Goal: Use online tool/utility: Utilize a website feature to perform a specific function

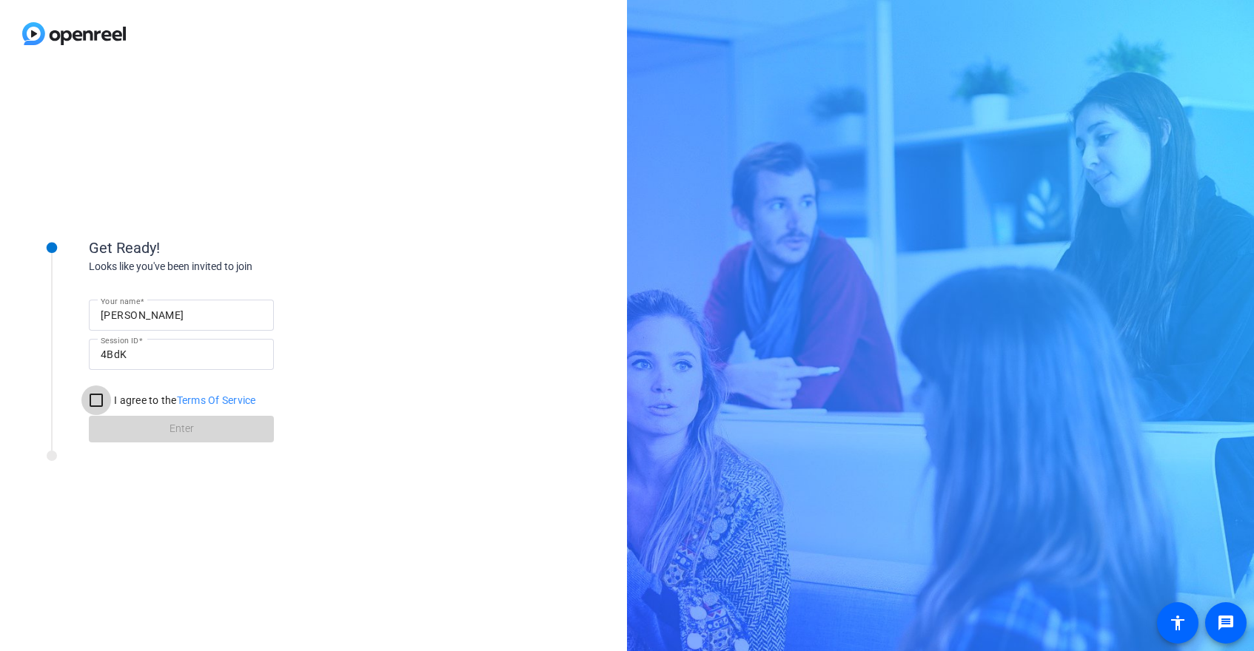
drag, startPoint x: 86, startPoint y: 396, endPoint x: 121, endPoint y: 413, distance: 38.7
click at [86, 396] on input "I agree to the Terms Of Service" at bounding box center [96, 401] width 30 height 30
checkbox input "true"
click at [152, 424] on span at bounding box center [181, 430] width 185 height 36
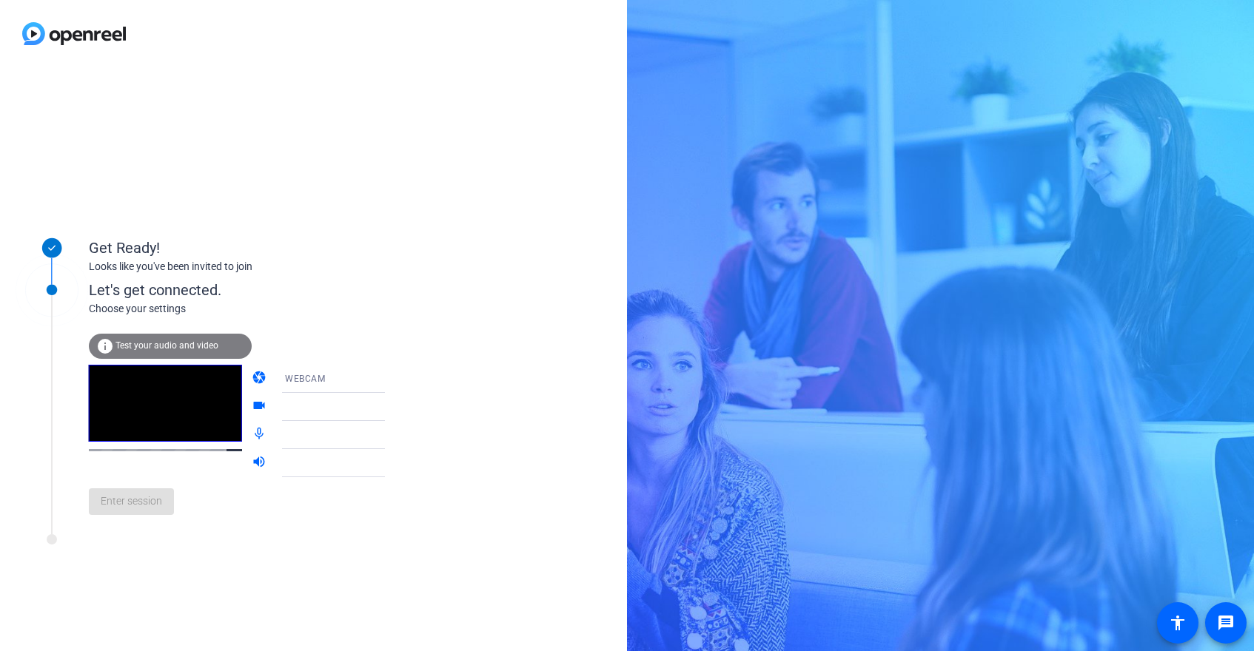
click at [159, 341] on span "Test your audio and video" at bounding box center [166, 345] width 103 height 10
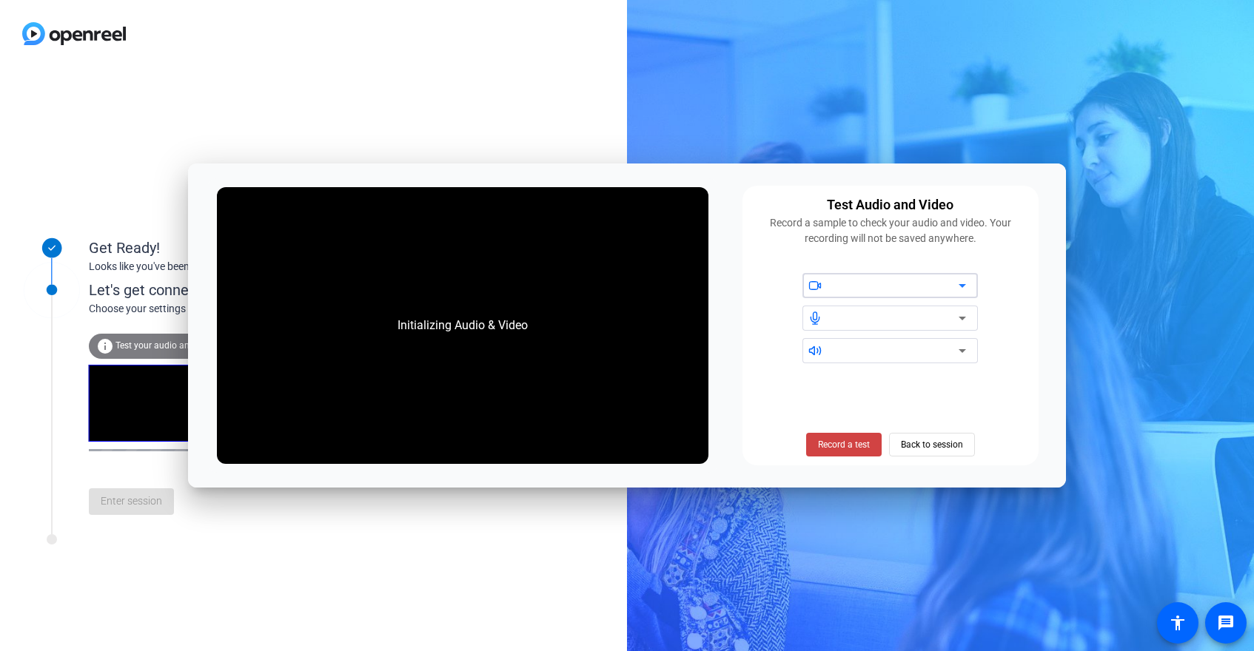
click at [864, 284] on div at bounding box center [896, 286] width 126 height 18
click at [964, 283] on icon at bounding box center [962, 286] width 18 height 18
click at [842, 281] on div at bounding box center [896, 286] width 126 height 18
drag, startPoint x: 792, startPoint y: 324, endPoint x: 741, endPoint y: 309, distance: 53.2
click at [791, 324] on div at bounding box center [890, 318] width 278 height 90
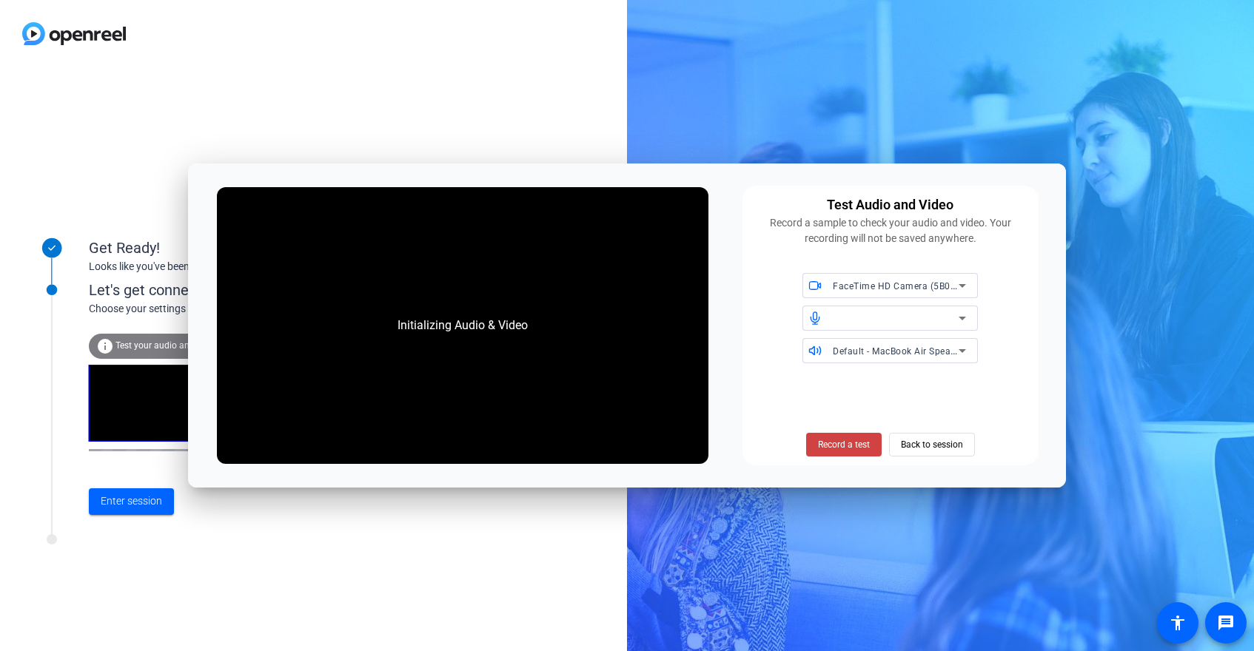
click at [973, 323] on div at bounding box center [889, 318] width 175 height 25
click at [963, 321] on icon at bounding box center [962, 318] width 18 height 18
click at [956, 318] on icon at bounding box center [962, 318] width 18 height 18
click at [865, 323] on div at bounding box center [896, 318] width 126 height 18
click at [949, 312] on div at bounding box center [896, 318] width 126 height 18
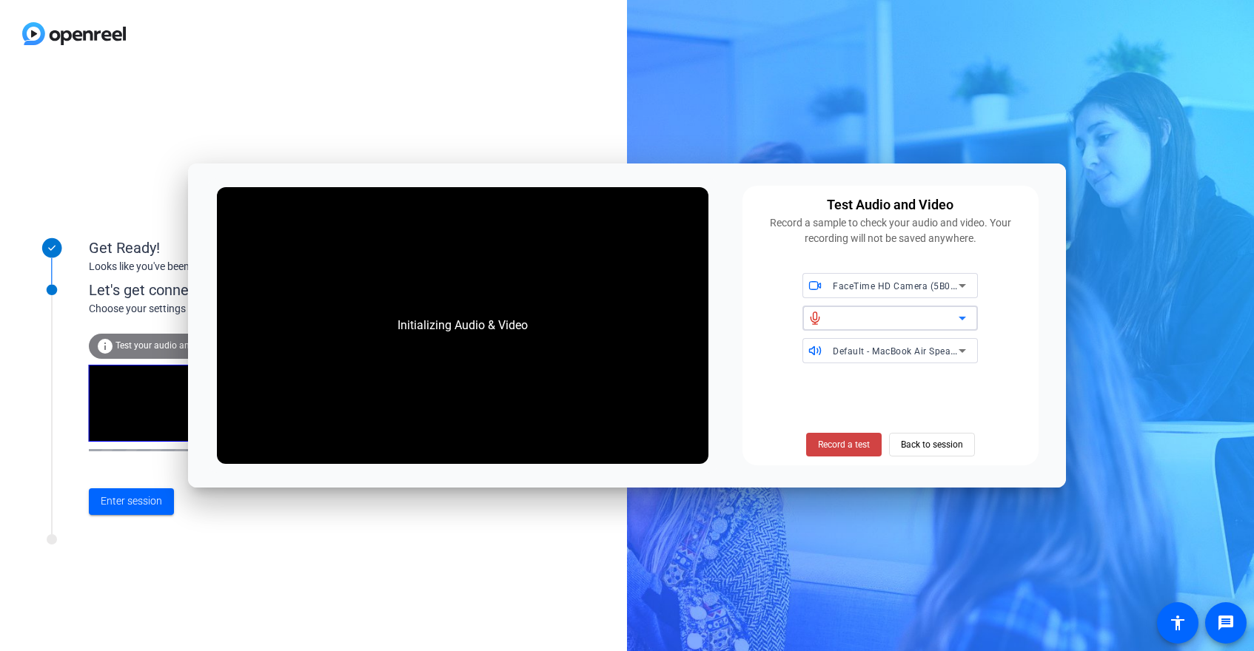
click at [953, 286] on span "FaceTime HD Camera (5B00:3AA6)" at bounding box center [909, 286] width 152 height 12
click at [953, 286] on div at bounding box center [627, 325] width 1254 height 651
click at [880, 319] on div at bounding box center [896, 318] width 126 height 18
click at [246, 81] on div "Get Ready! Looks like you've been invited to join Let's get connected. Choose y…" at bounding box center [313, 359] width 627 height 584
click at [831, 440] on span "Record a test" at bounding box center [844, 444] width 52 height 13
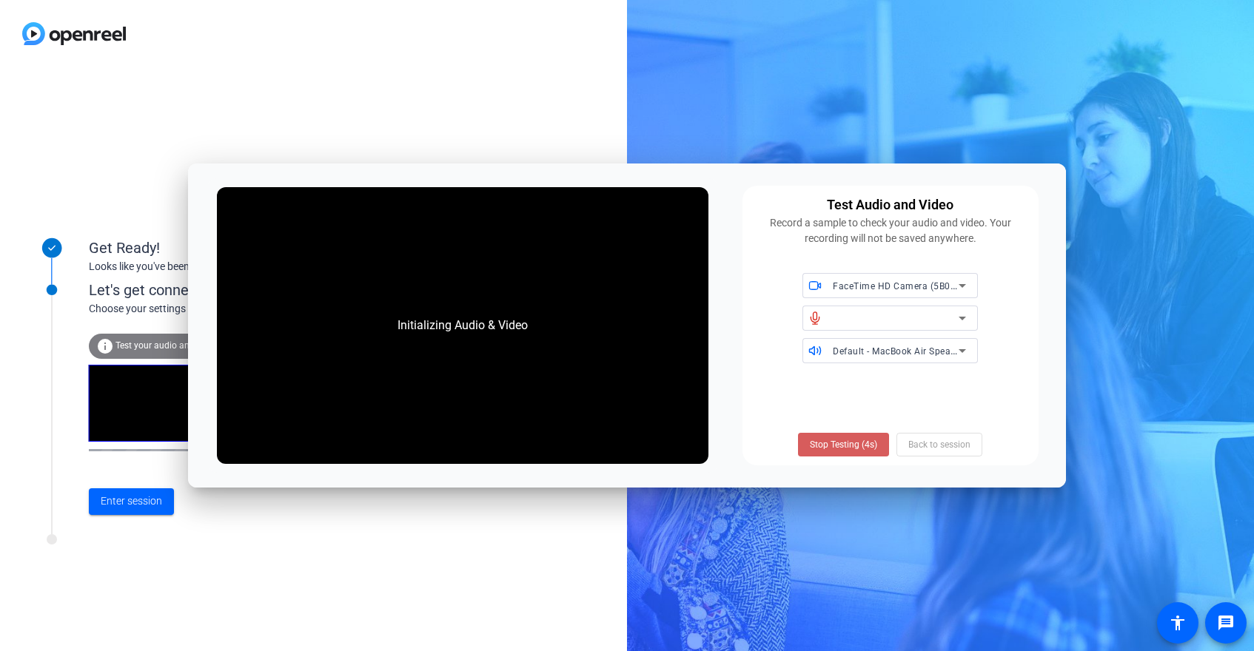
click at [842, 444] on span "Stop Testing (4s)" at bounding box center [843, 444] width 67 height 13
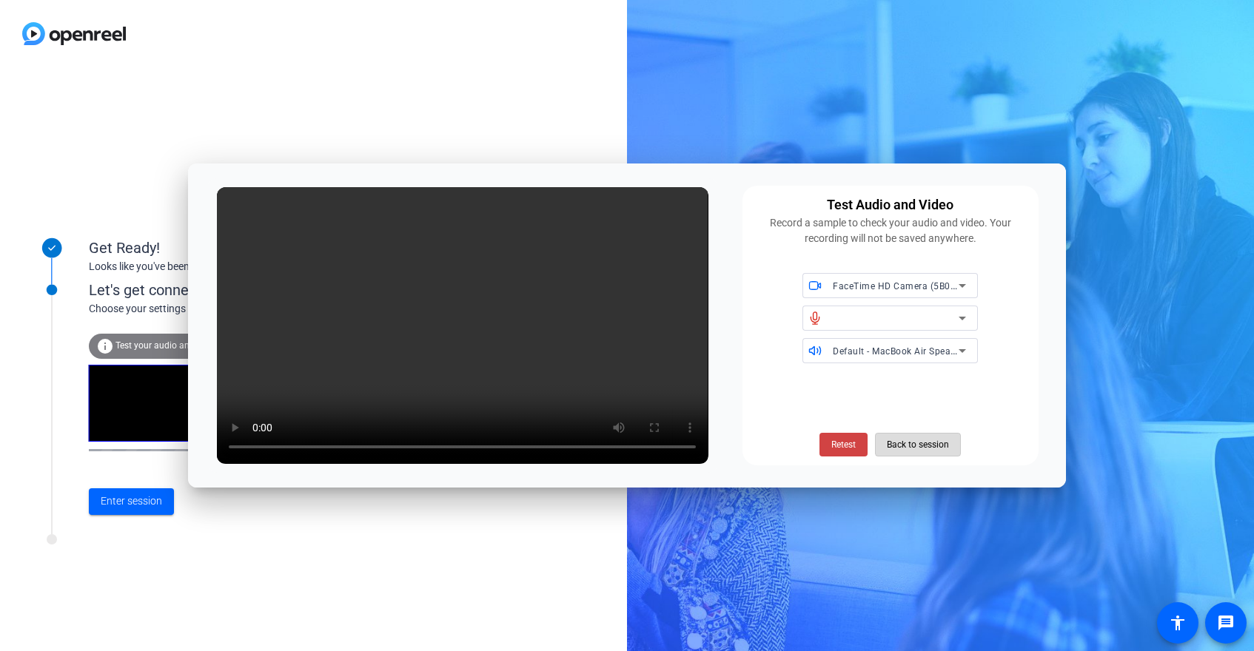
drag, startPoint x: 933, startPoint y: 440, endPoint x: 754, endPoint y: 432, distance: 178.6
click at [931, 440] on span "Back to session" at bounding box center [918, 445] width 62 height 28
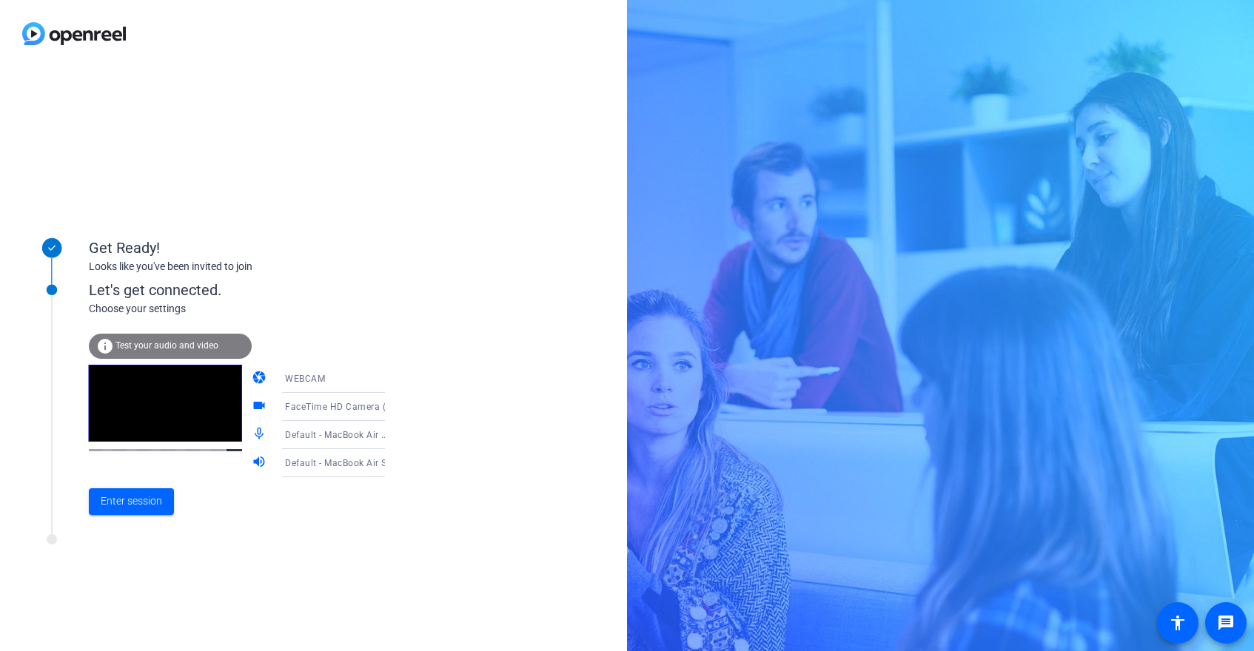
click at [150, 523] on div "Enter session" at bounding box center [252, 501] width 326 height 49
click at [147, 508] on span "Enter session" at bounding box center [131, 502] width 61 height 16
